Goal: Information Seeking & Learning: Learn about a topic

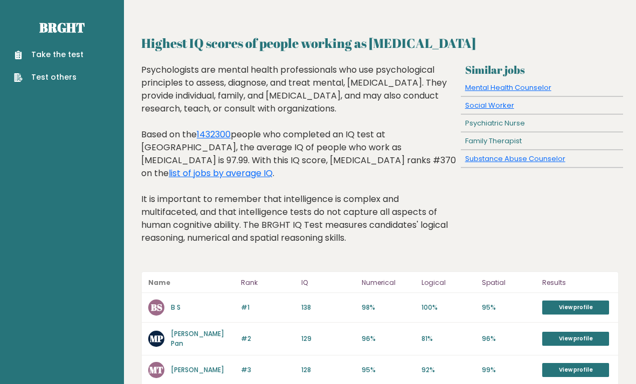
click at [273, 167] on link "list of jobs by average IQ" at bounding box center [221, 173] width 104 height 12
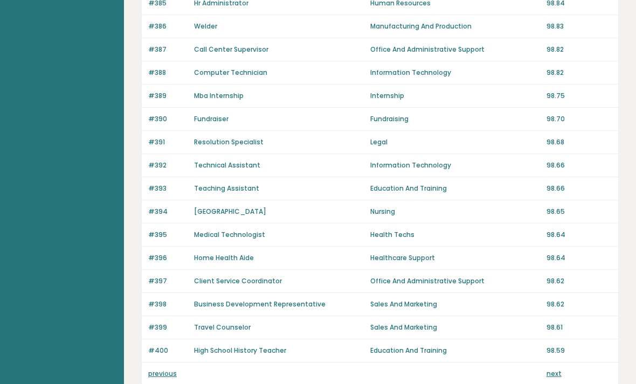
scroll to position [735, 0]
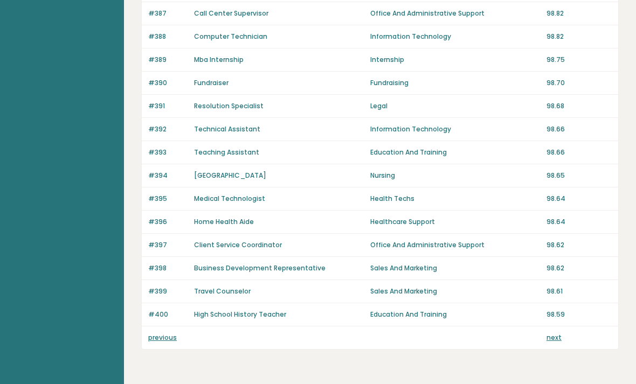
click at [153, 342] on link "previous" at bounding box center [162, 337] width 29 height 9
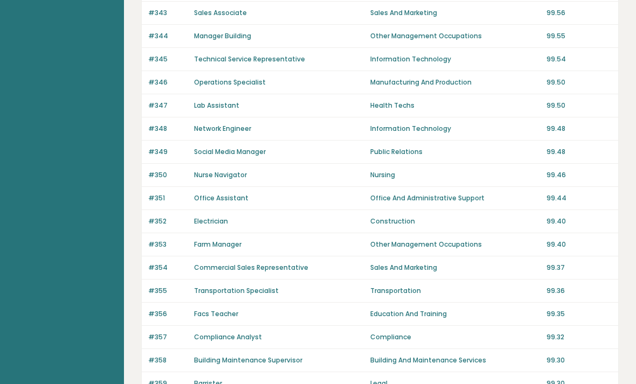
scroll to position [735, 0]
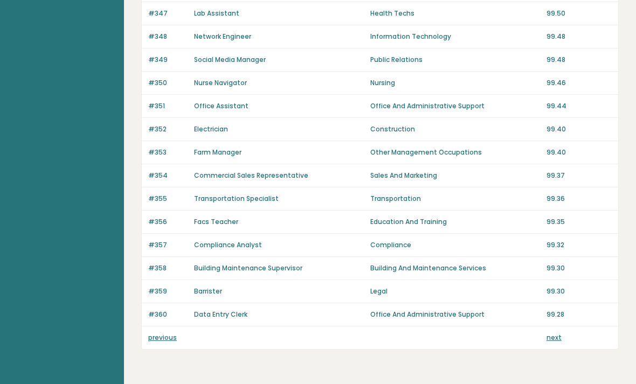
click at [154, 341] on link "previous" at bounding box center [162, 337] width 29 height 9
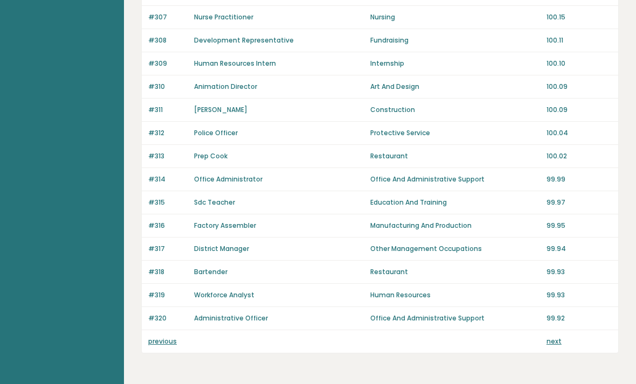
scroll to position [735, 0]
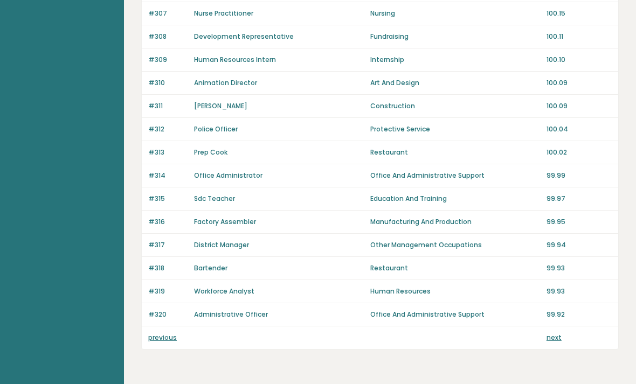
click at [158, 340] on link "previous" at bounding box center [162, 337] width 29 height 9
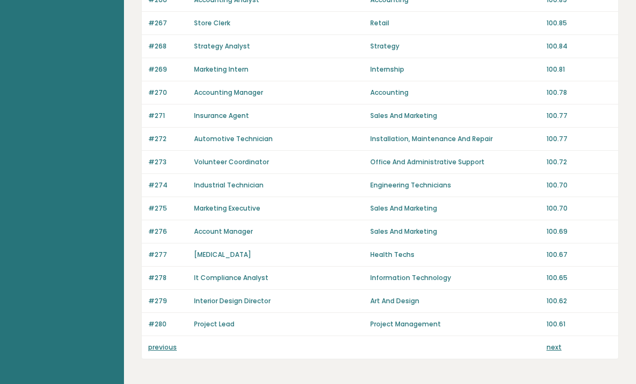
scroll to position [735, 0]
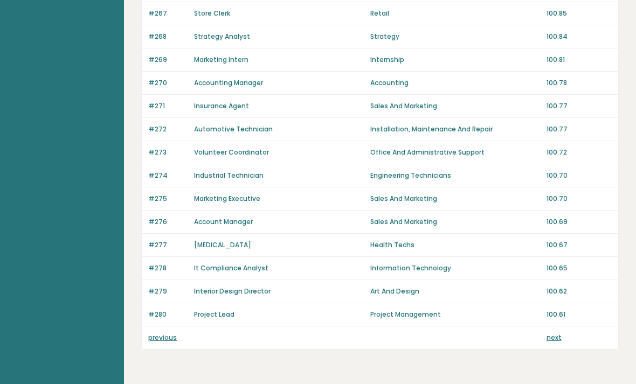
click at [157, 340] on link "previous" at bounding box center [162, 337] width 29 height 9
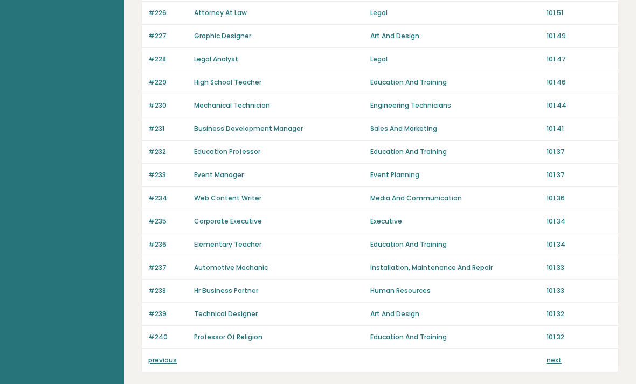
scroll to position [735, 0]
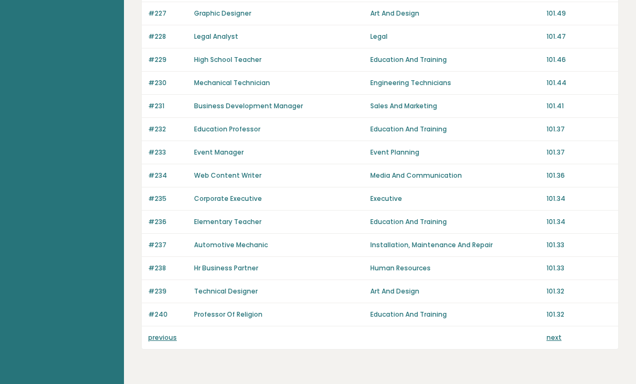
click at [155, 334] on link "previous" at bounding box center [162, 337] width 29 height 9
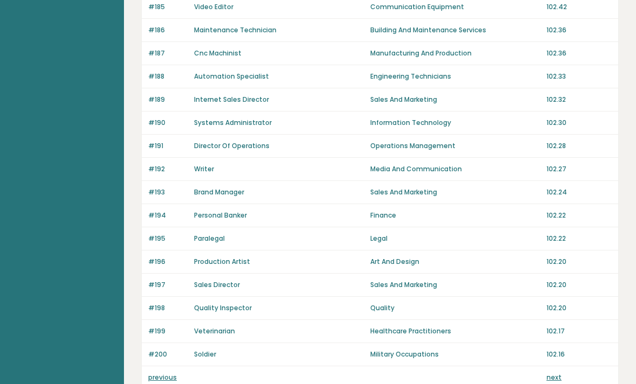
scroll to position [735, 0]
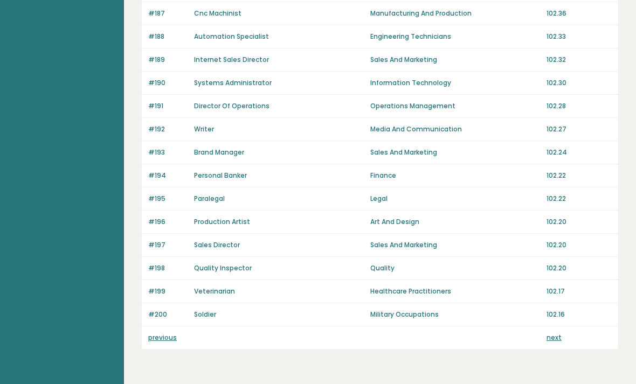
click at [151, 334] on link "previous" at bounding box center [162, 337] width 29 height 9
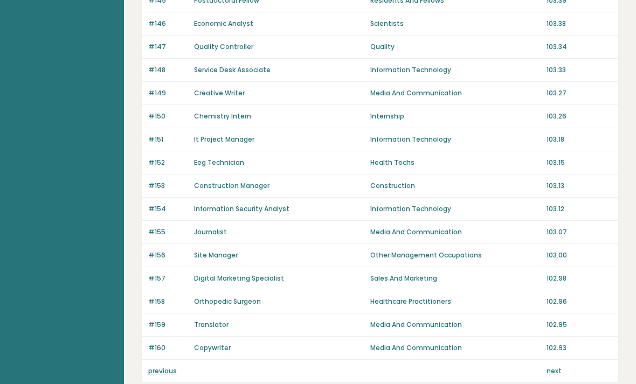
scroll to position [735, 0]
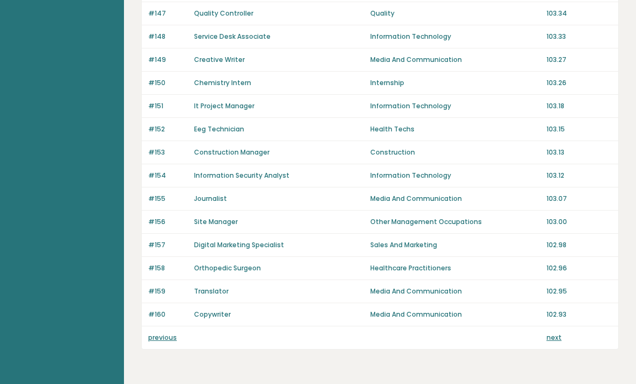
click at [162, 337] on link "previous" at bounding box center [162, 337] width 29 height 9
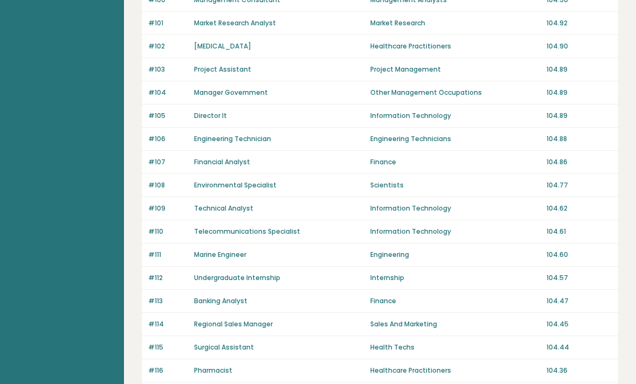
scroll to position [735, 0]
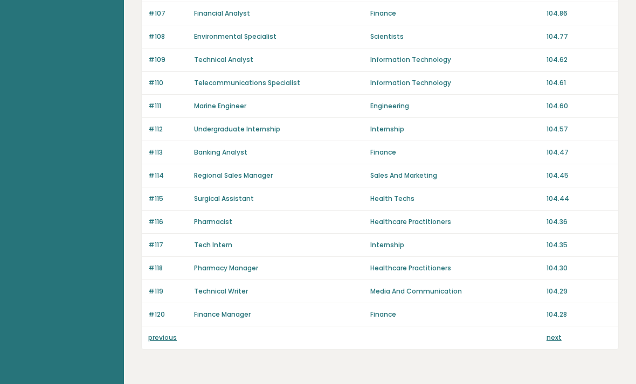
click at [160, 337] on link "previous" at bounding box center [162, 337] width 29 height 9
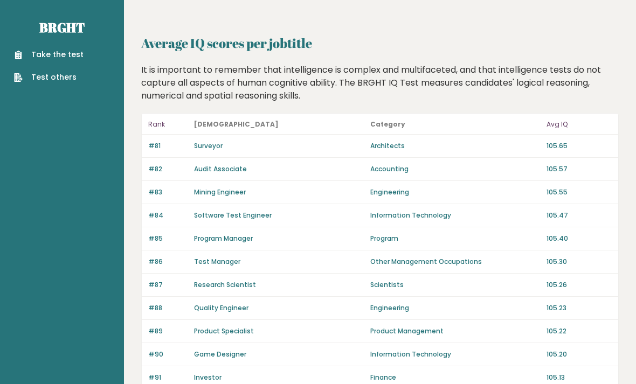
scroll to position [770, 0]
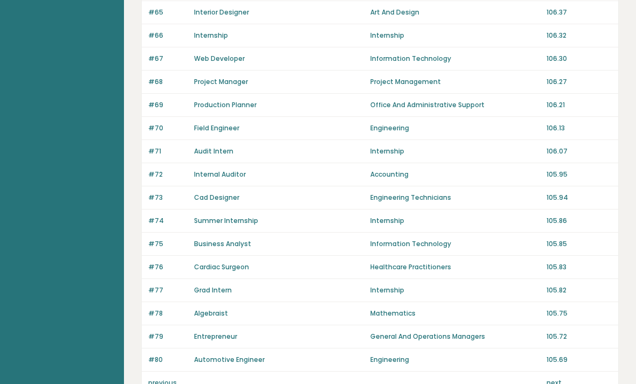
scroll to position [735, 0]
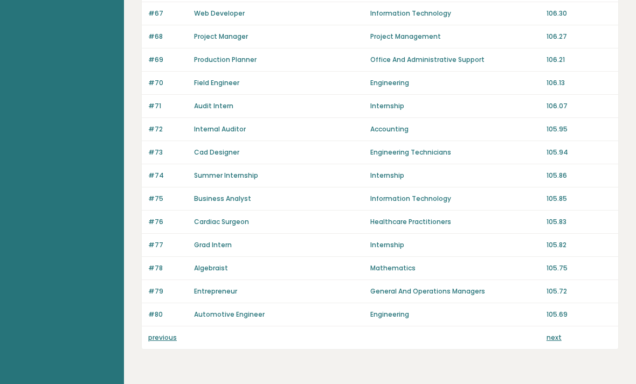
click at [155, 335] on link "previous" at bounding box center [162, 337] width 29 height 9
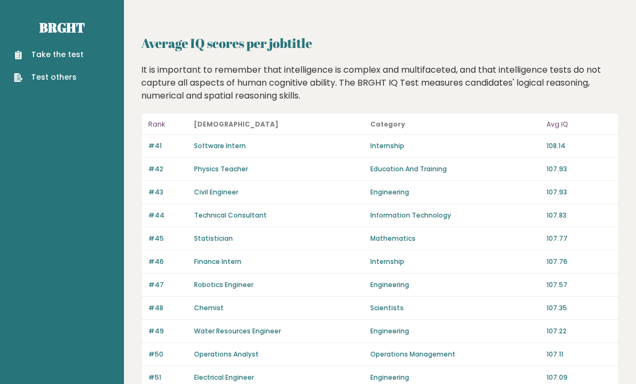
scroll to position [770, 0]
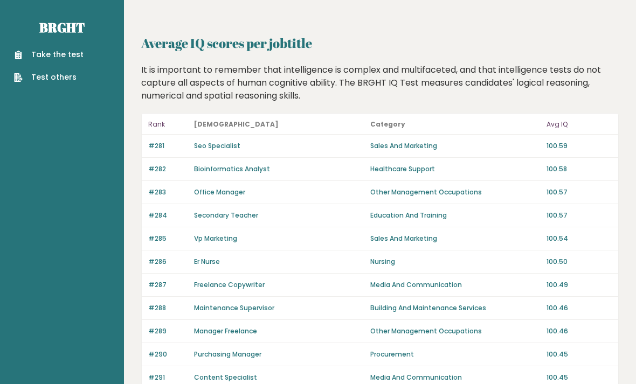
scroll to position [770, 0]
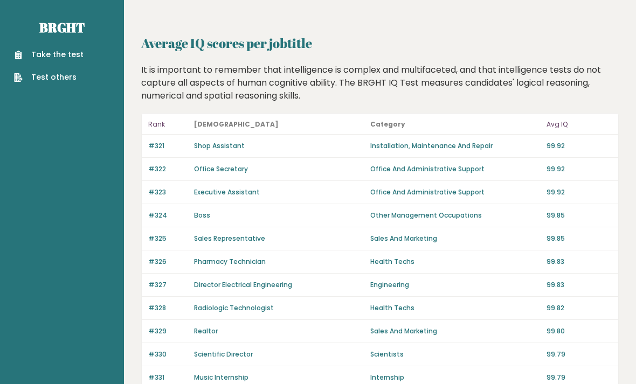
scroll to position [770, 0]
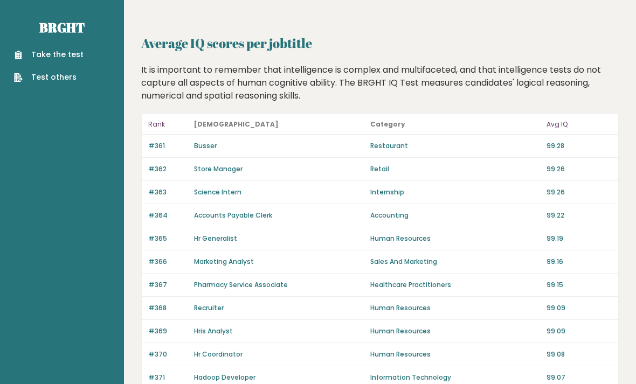
scroll to position [770, 0]
